Goal: Book appointment/travel/reservation

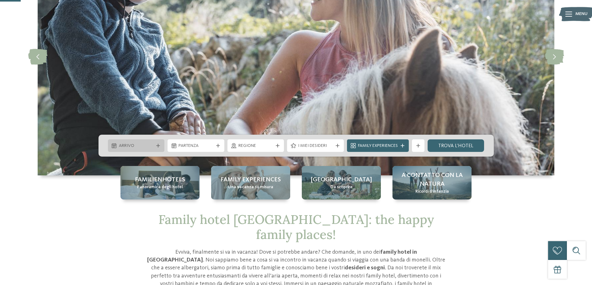
click at [158, 143] on div "Arrivo" at bounding box center [136, 146] width 57 height 13
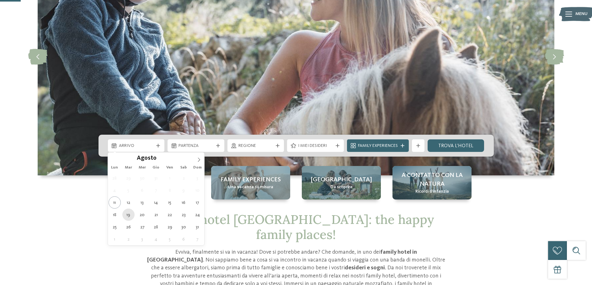
type div "19.08.2025"
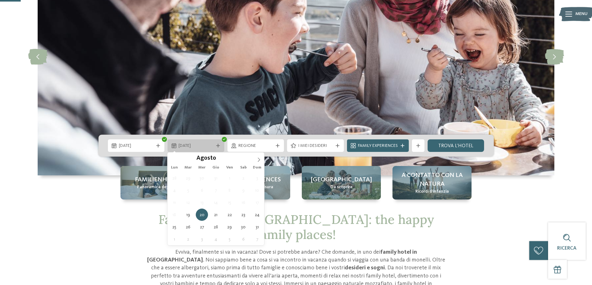
click at [207, 145] on span "20.08.2025" at bounding box center [195, 146] width 35 height 6
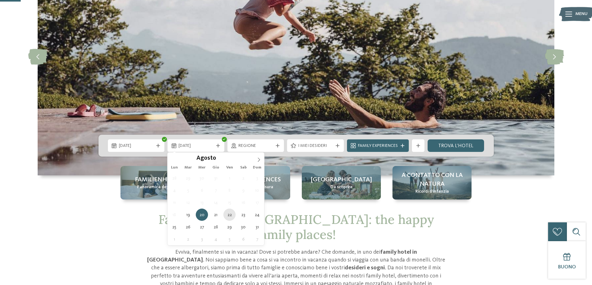
type div "22.08.2025"
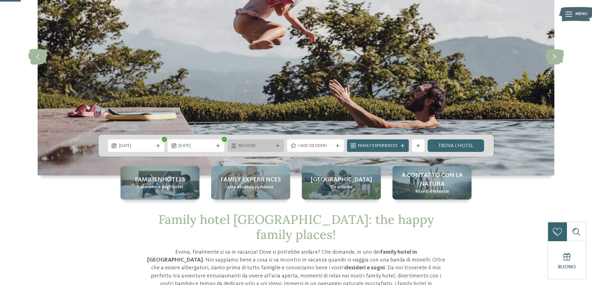
click at [260, 140] on div "Regione" at bounding box center [255, 146] width 57 height 13
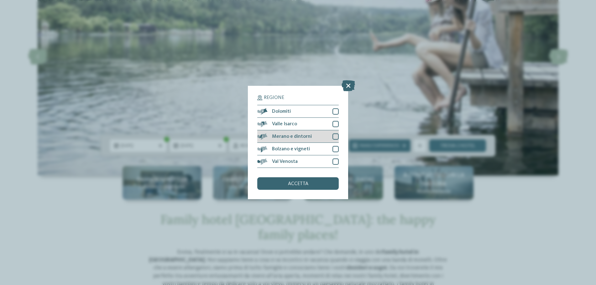
click at [307, 134] on span "Merano e dintorni" at bounding box center [292, 136] width 40 height 5
click at [319, 182] on div "accetta" at bounding box center [298, 183] width 82 height 13
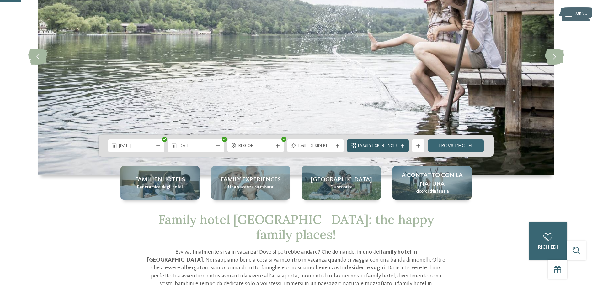
click at [393, 145] on span "Family Experiences" at bounding box center [378, 146] width 40 height 6
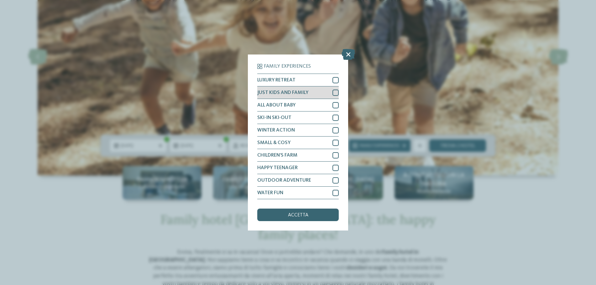
click at [336, 92] on div at bounding box center [336, 93] width 6 height 6
click at [319, 216] on div "accetta" at bounding box center [298, 215] width 82 height 13
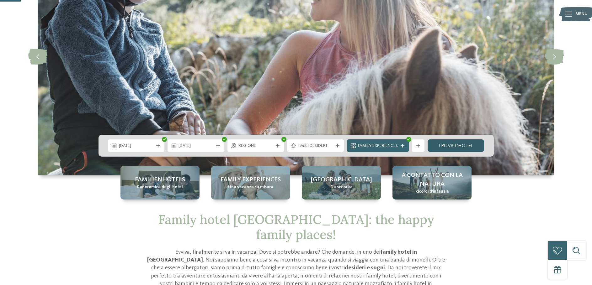
click at [457, 144] on link "trova l’hotel" at bounding box center [455, 146] width 57 height 13
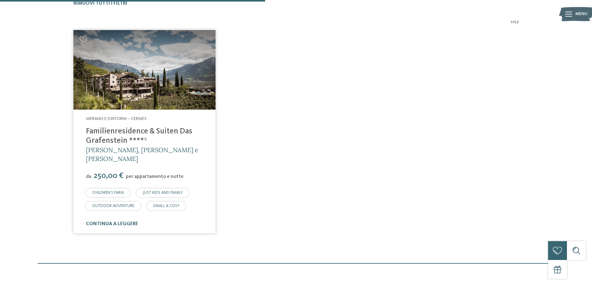
scroll to position [204, 0]
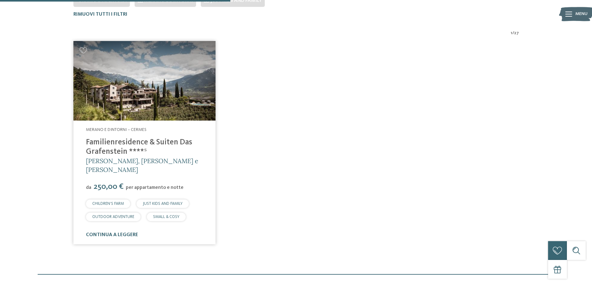
click at [143, 91] on img at bounding box center [144, 81] width 142 height 80
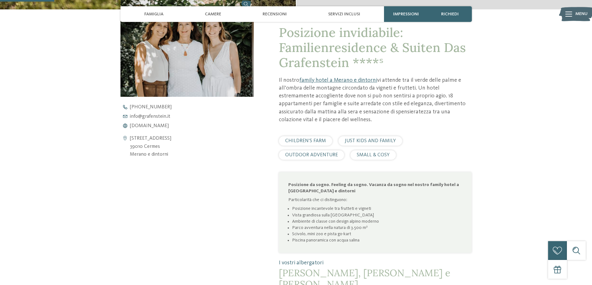
scroll to position [251, 0]
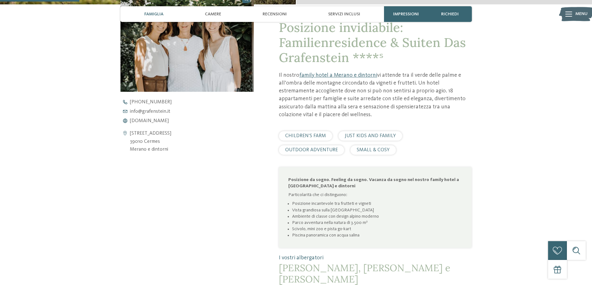
drag, startPoint x: 166, startPoint y: 151, endPoint x: 199, endPoint y: 149, distance: 33.3
click at [199, 149] on div "[STREET_ADDRESS] 39010 Cermes [GEOGRAPHIC_DATA] e dintorni" at bounding box center [187, 142] width 134 height 24
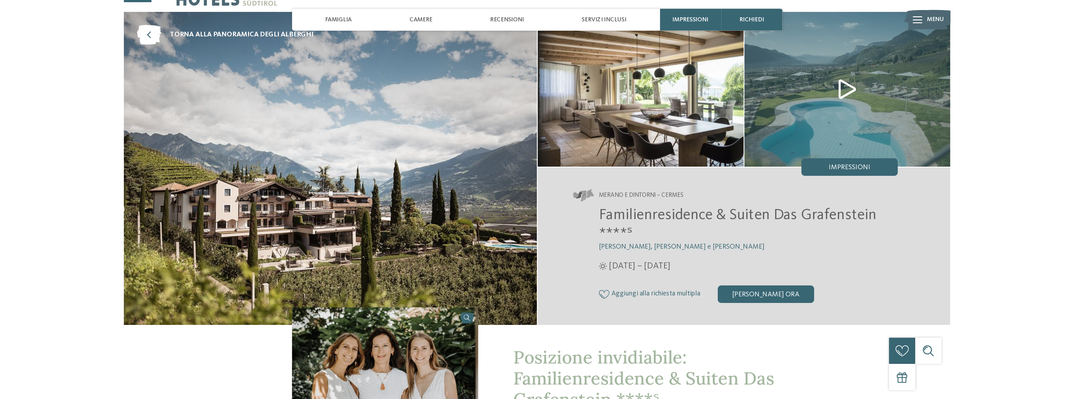
scroll to position [0, 0]
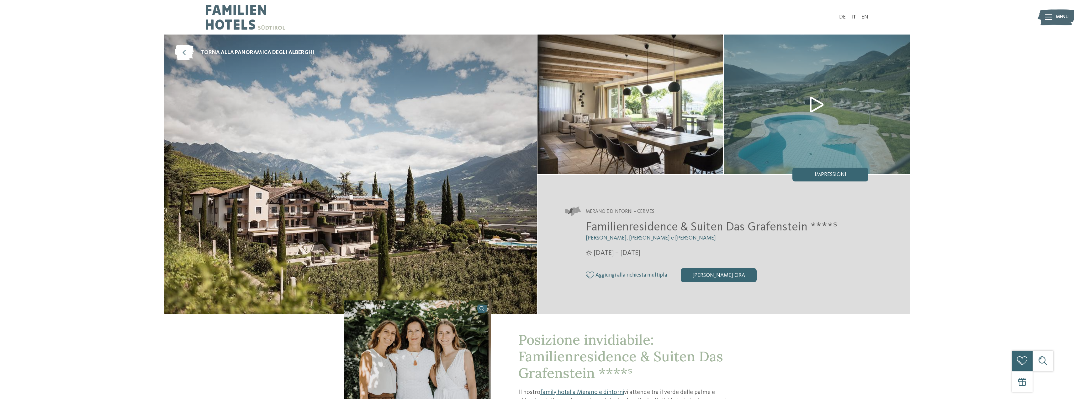
click at [591, 20] on div at bounding box center [1049, 17] width 8 height 17
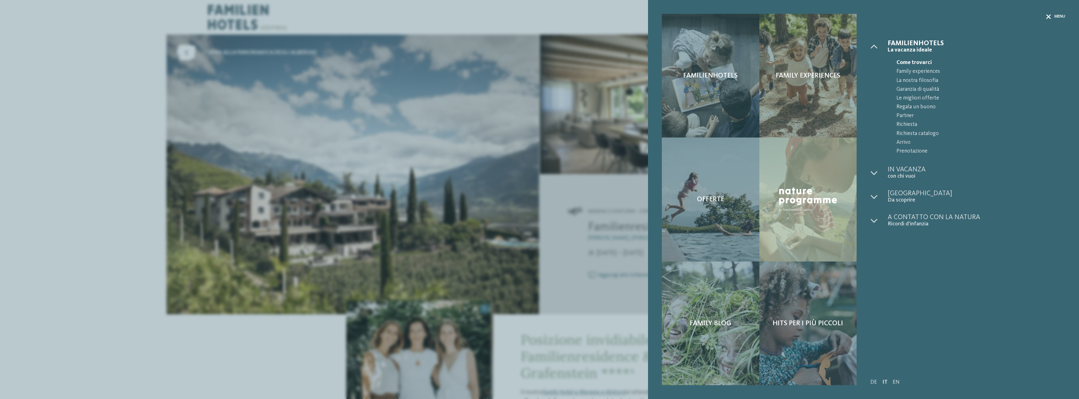
click at [591, 18] on icon at bounding box center [1048, 16] width 5 height 5
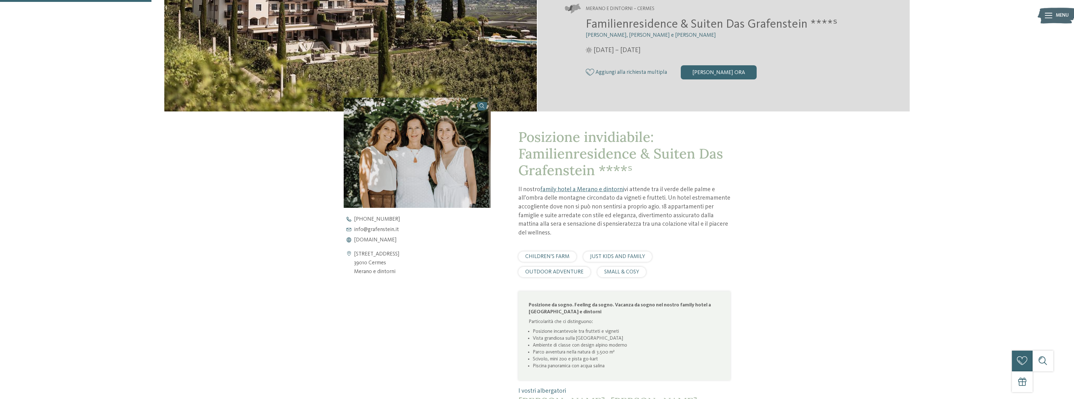
scroll to position [282, 0]
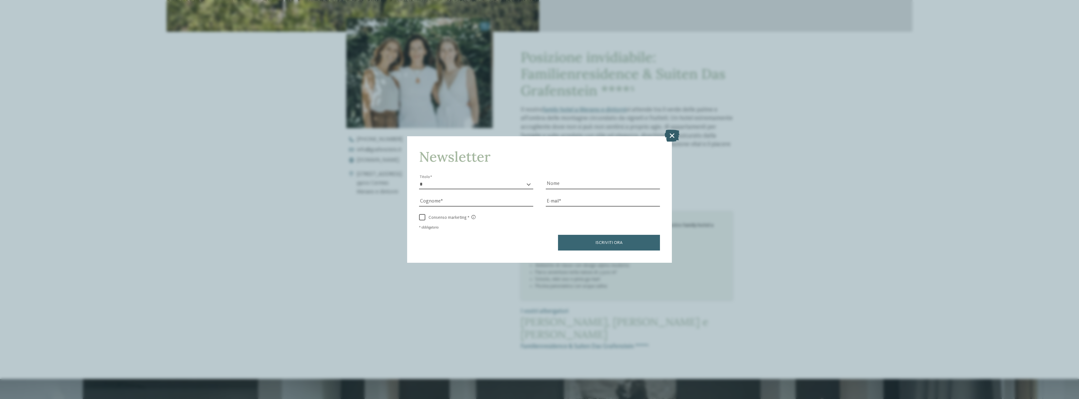
click at [591, 135] on icon at bounding box center [671, 135] width 15 height 12
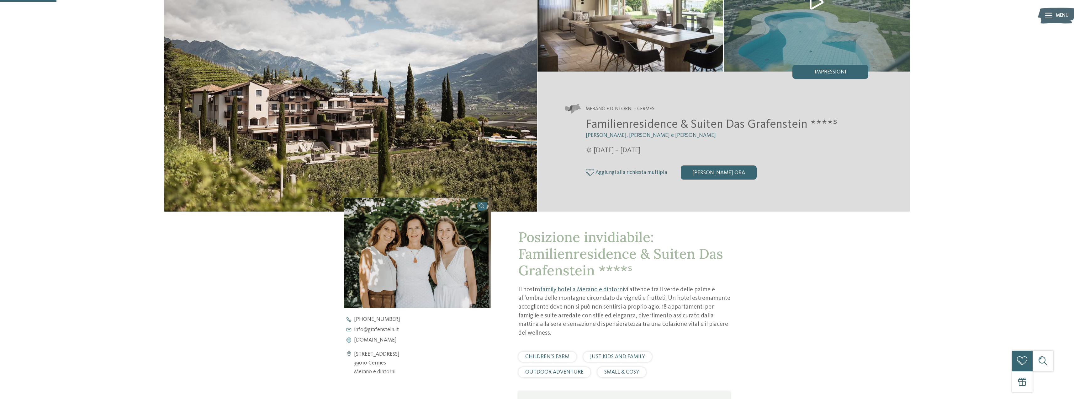
scroll to position [0, 0]
